Goal: Go to known website: Access a specific website the user already knows

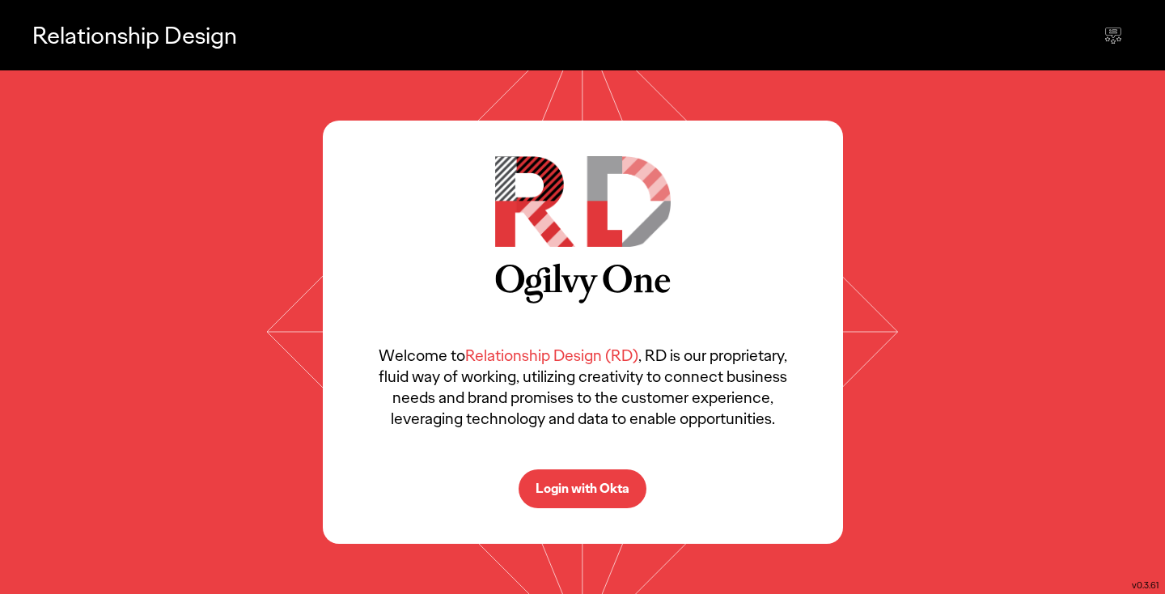
click at [551, 482] on p "Login with Okta" at bounding box center [583, 488] width 94 height 13
click at [579, 485] on p "Login with Okta" at bounding box center [583, 488] width 94 height 13
